Goal: Navigation & Orientation: Understand site structure

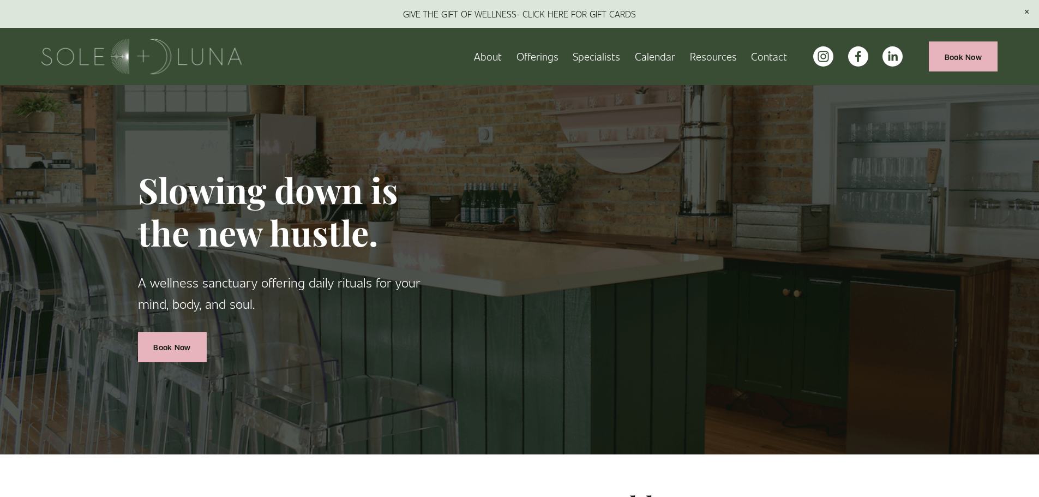
click at [0, 0] on span "Rituals" at bounding box center [0, 0] width 0 height 0
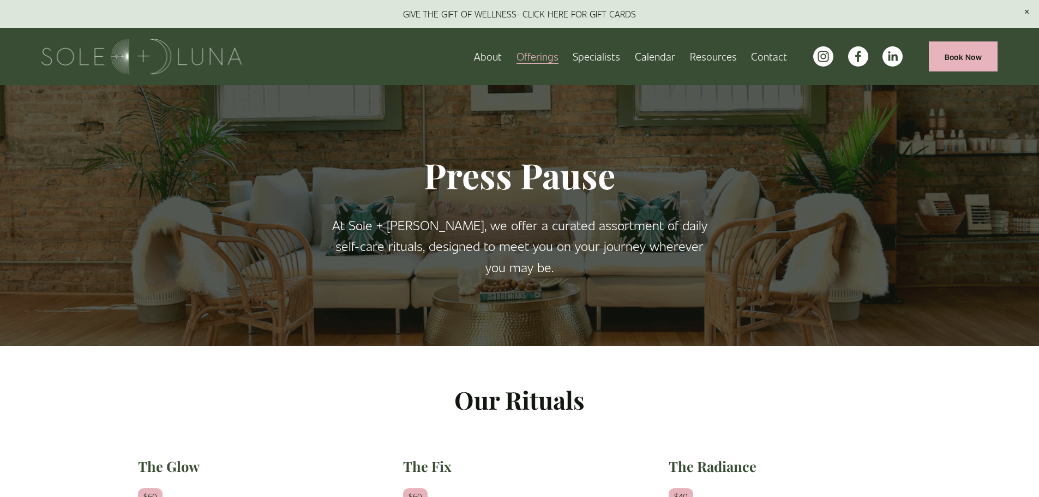
click at [0, 0] on span "Meditations" at bounding box center [0, 0] width 0 height 0
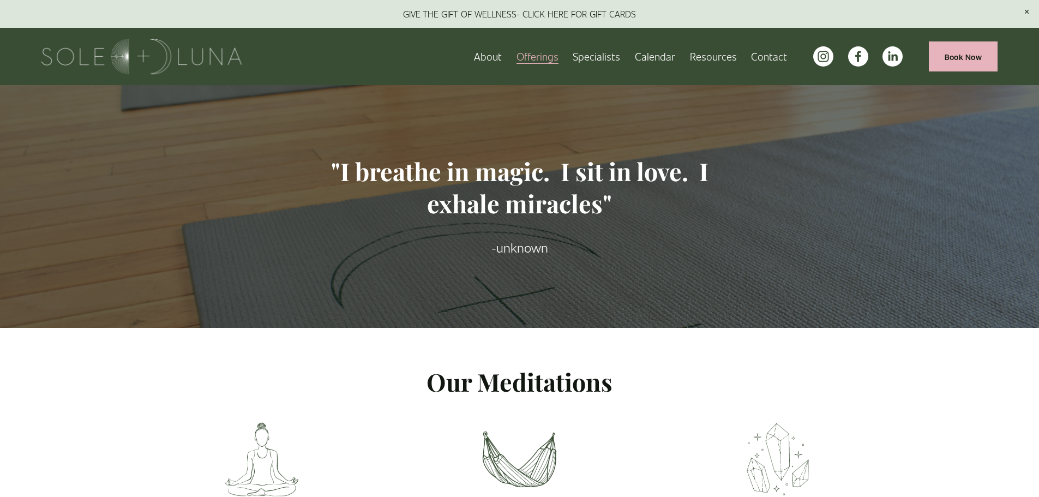
click at [601, 53] on link "Specialists" at bounding box center [596, 56] width 47 height 19
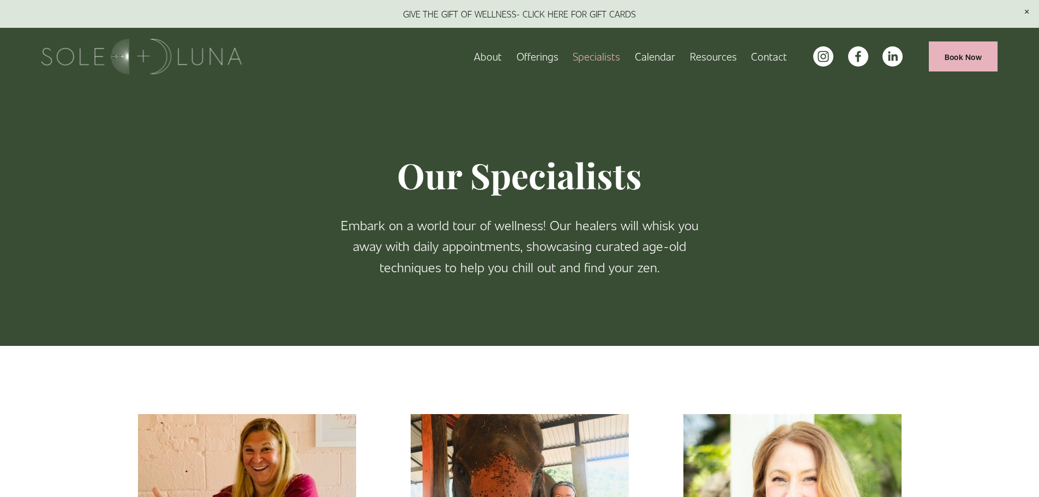
click at [660, 53] on link "Calendar" at bounding box center [655, 56] width 40 height 19
